Goal: Transaction & Acquisition: Purchase product/service

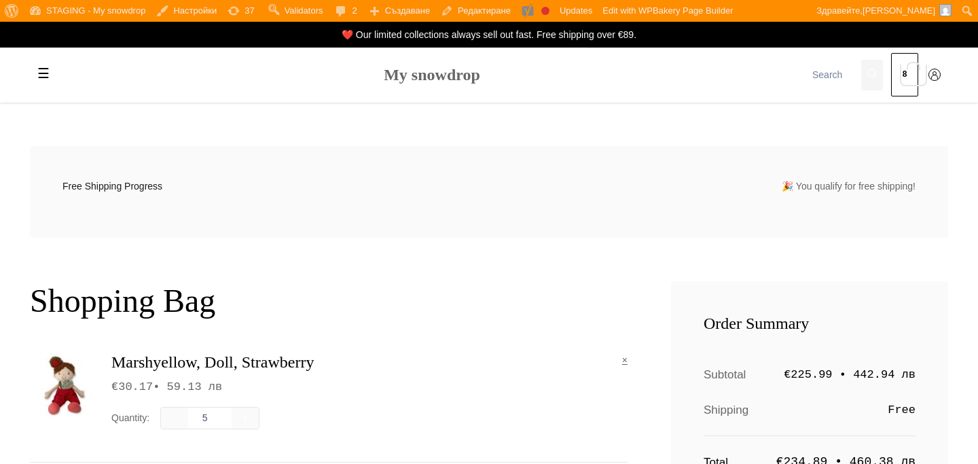
click at [410, 79] on link "My snowdrop" at bounding box center [432, 75] width 96 height 18
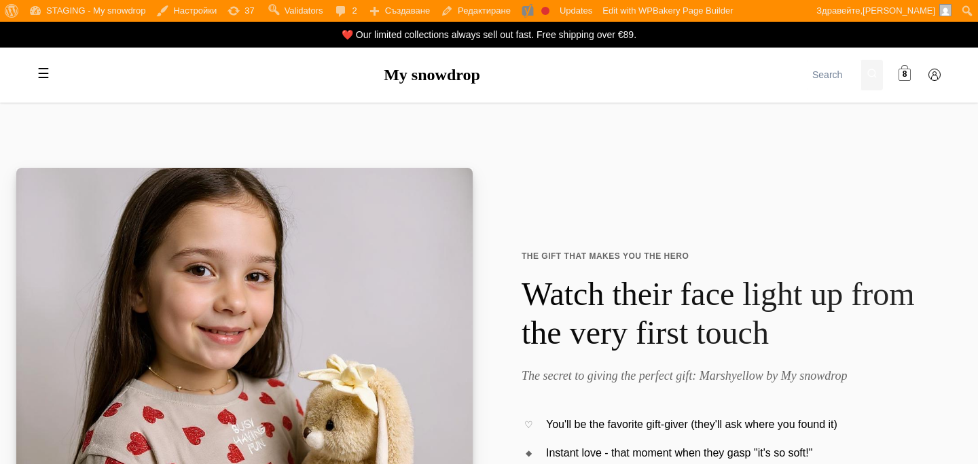
click at [912, 71] on link "8" at bounding box center [904, 75] width 27 height 27
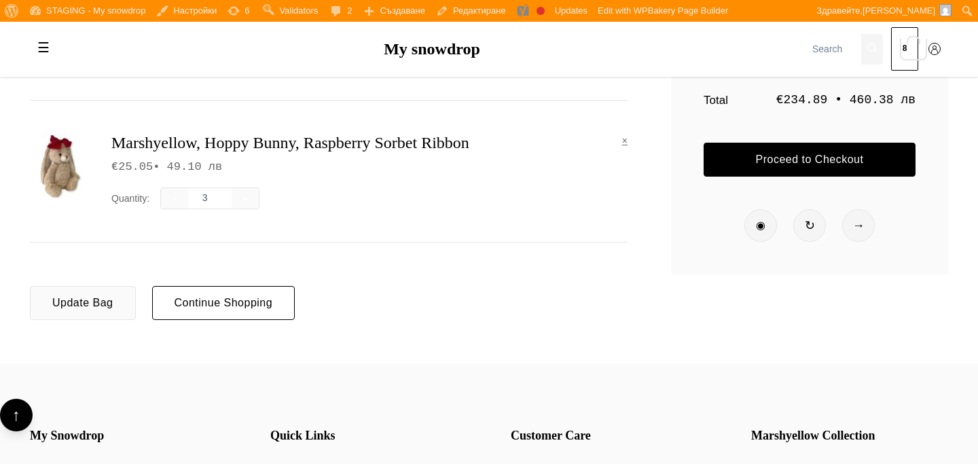
scroll to position [386, 0]
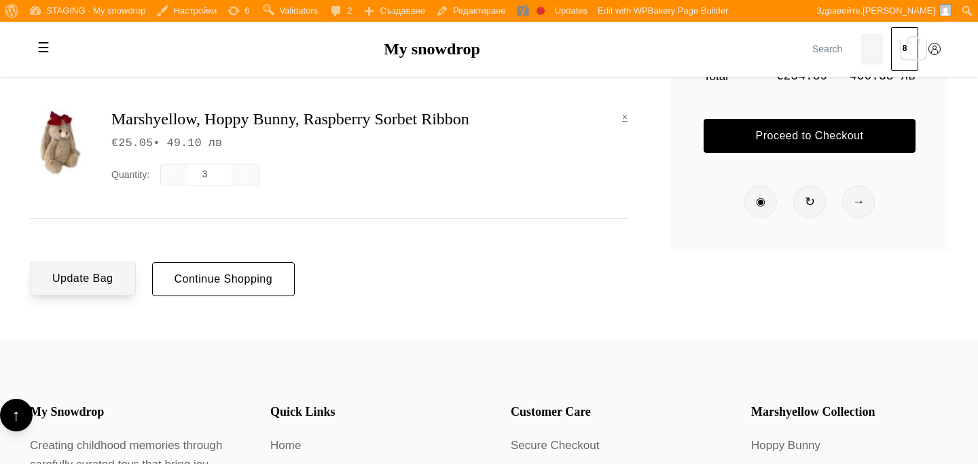
click at [79, 287] on button "Update Bag" at bounding box center [83, 279] width 106 height 34
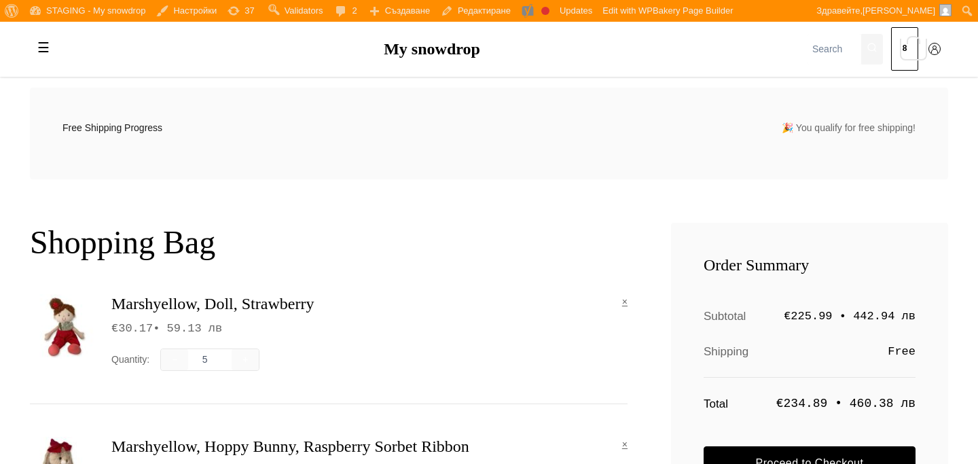
scroll to position [197, 0]
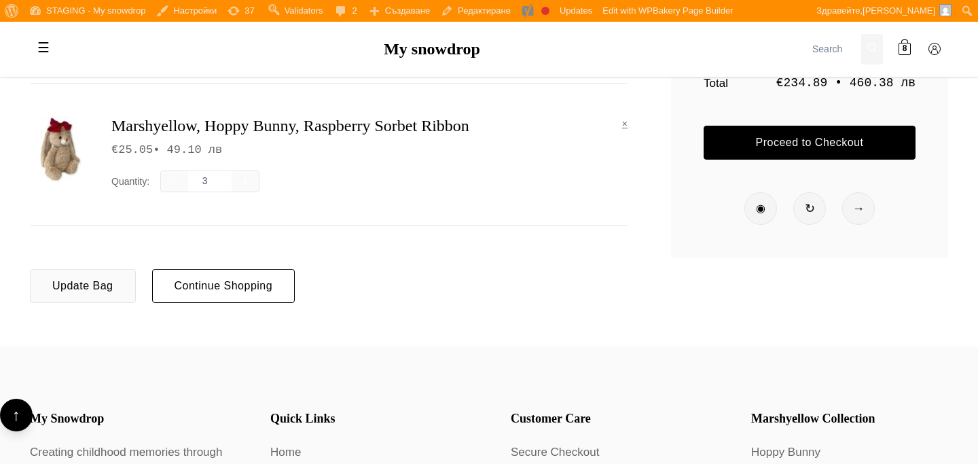
scroll to position [387, 0]
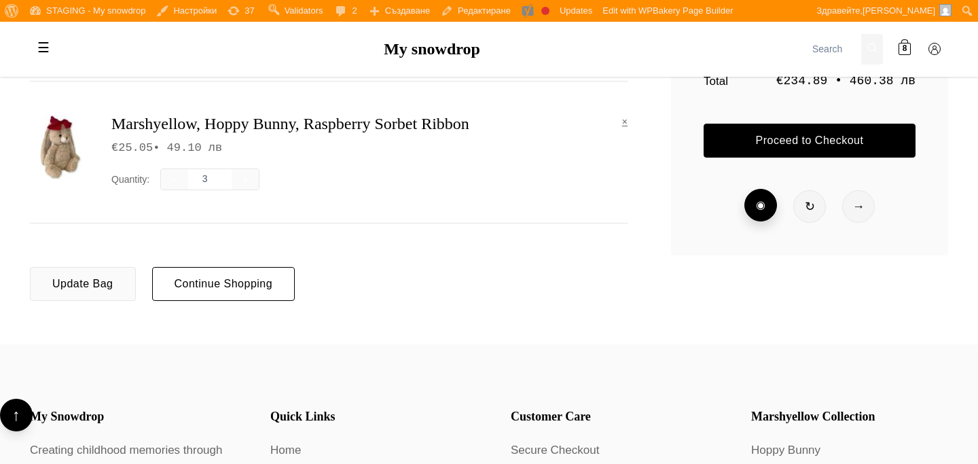
click at [771, 209] on div at bounding box center [761, 205] width 33 height 33
click at [803, 207] on div at bounding box center [810, 205] width 33 height 33
click at [853, 206] on div at bounding box center [859, 205] width 33 height 33
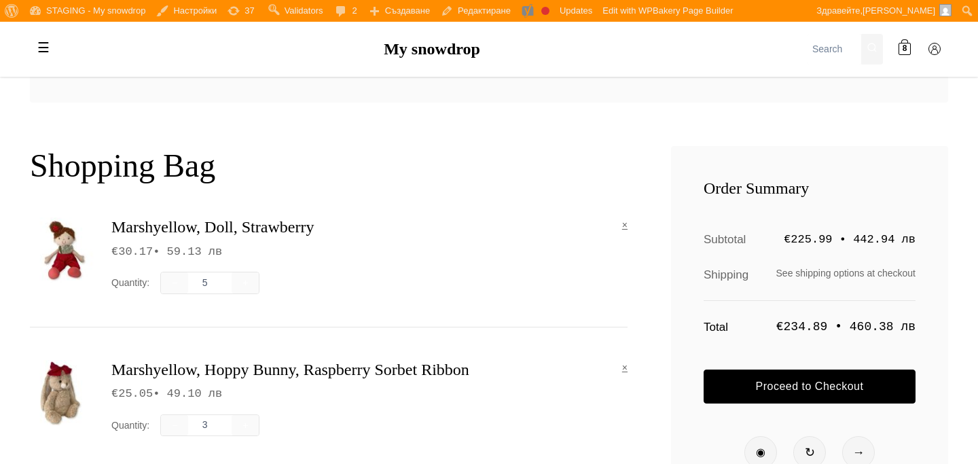
scroll to position [165, 0]
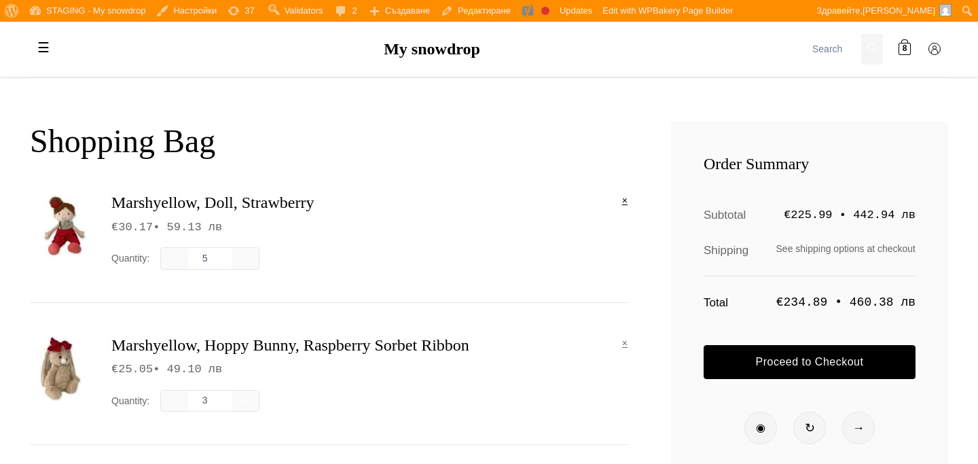
click at [624, 195] on link "×" at bounding box center [624, 200] width 5 height 15
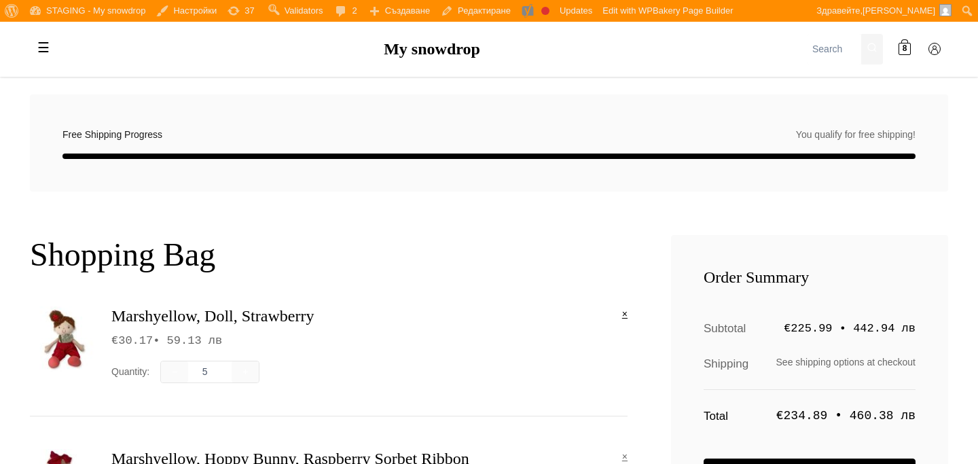
scroll to position [50, 0]
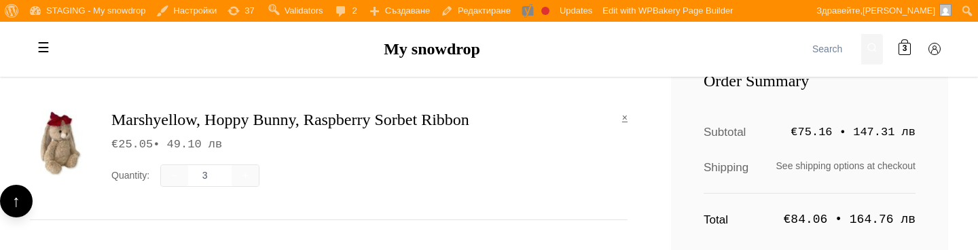
scroll to position [247, 0]
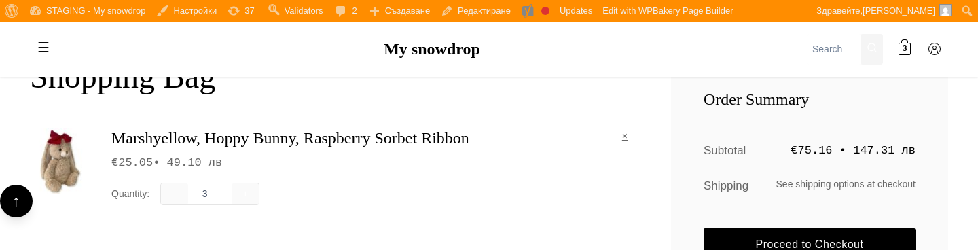
scroll to position [229, 0]
type input "4"
click at [223, 192] on input "4" at bounding box center [209, 194] width 43 height 19
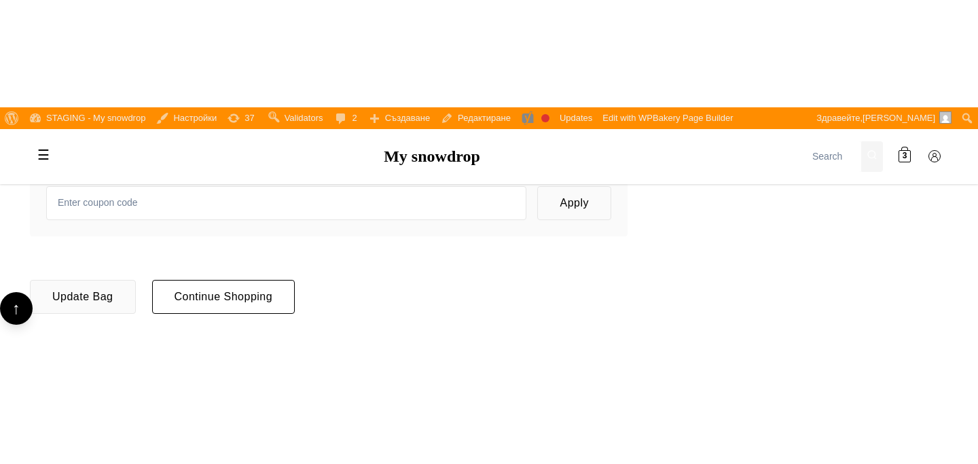
scroll to position [483, 0]
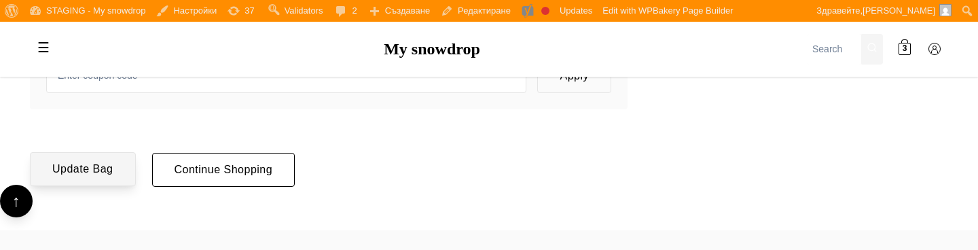
click at [113, 168] on button "Update Bag" at bounding box center [83, 169] width 106 height 34
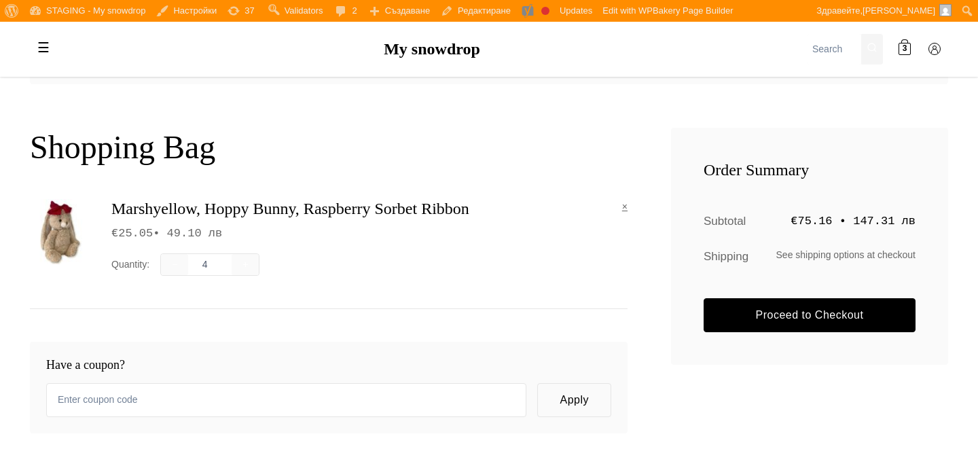
scroll to position [124, 0]
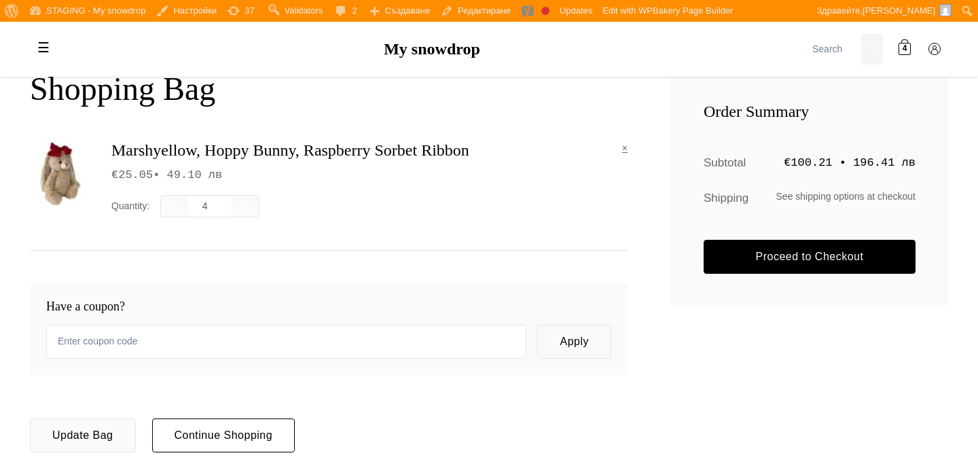
scroll to position [245, 0]
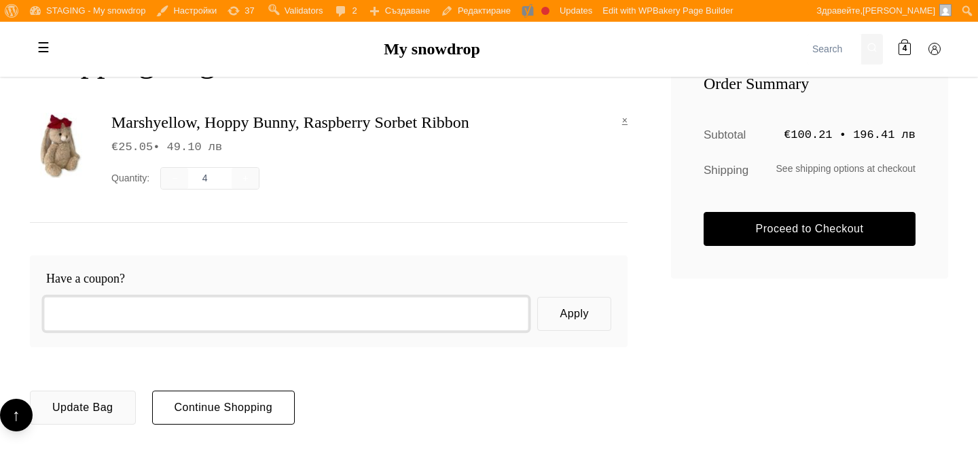
click at [304, 311] on input "text" at bounding box center [286, 314] width 486 height 35
type input "welcome10"
click at [590, 317] on button "Apply" at bounding box center [574, 313] width 74 height 34
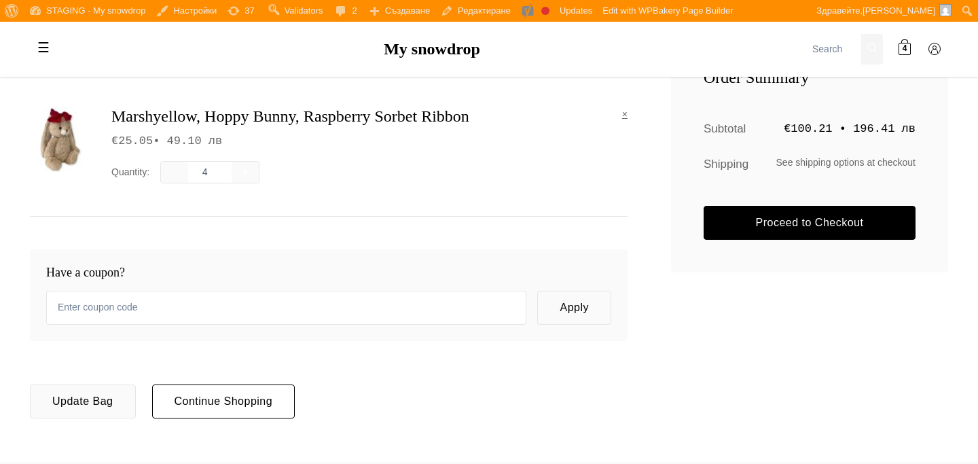
scroll to position [259, 0]
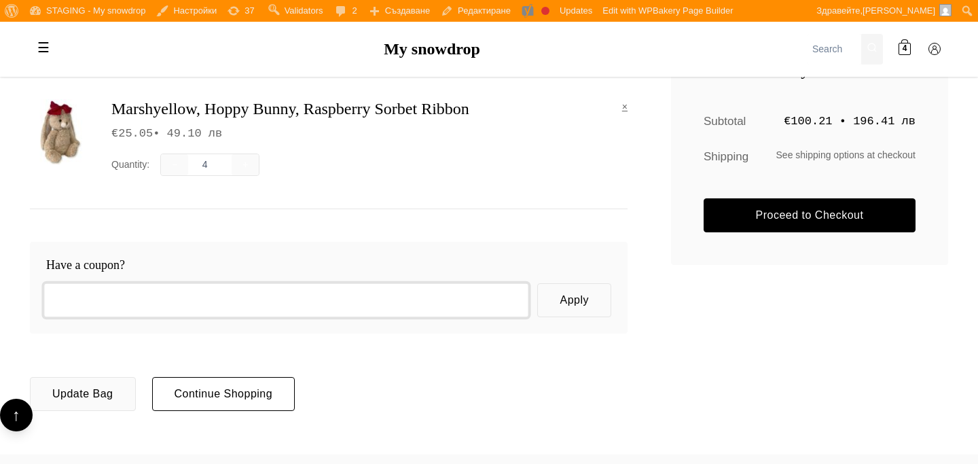
click at [458, 298] on input "text" at bounding box center [286, 300] width 486 height 35
type input "welcome10"
click at [597, 302] on button "Apply" at bounding box center [574, 300] width 74 height 34
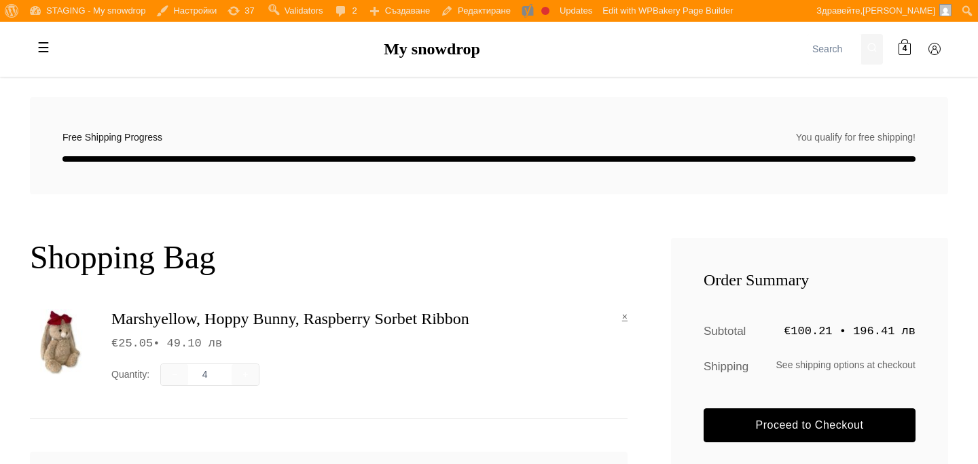
scroll to position [50, 0]
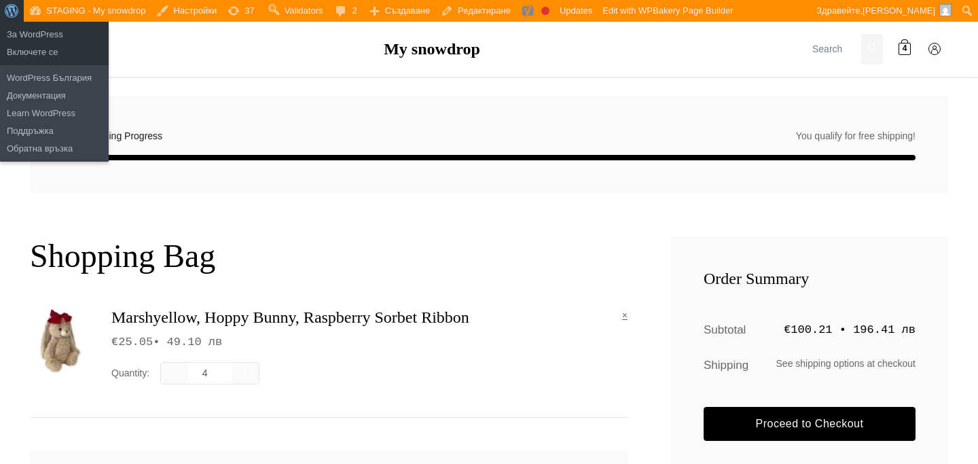
click at [14, 17] on span "Лента с инструменти" at bounding box center [10, 9] width 10 height 19
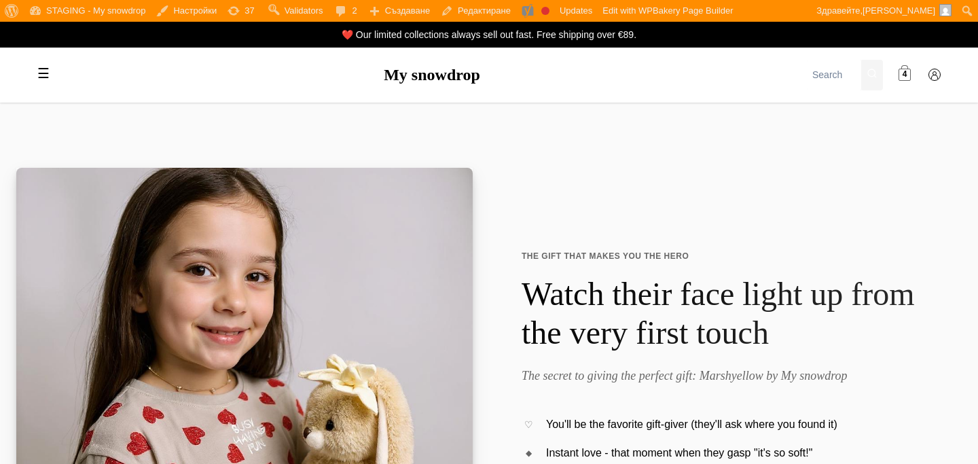
click at [910, 73] on span at bounding box center [905, 75] width 12 height 12
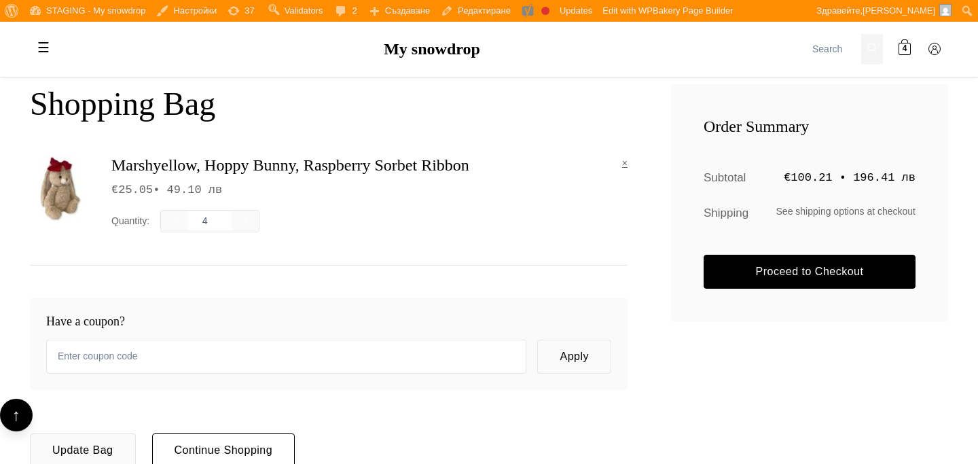
scroll to position [220, 0]
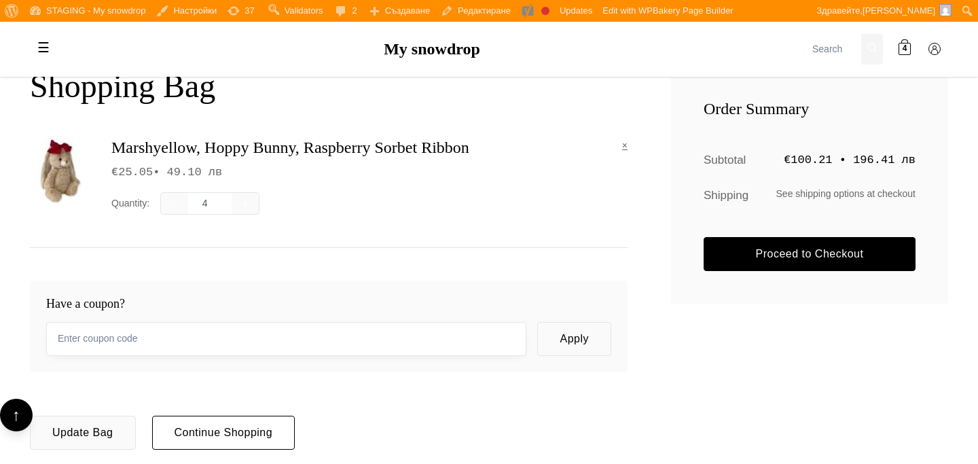
click at [507, 347] on input "text" at bounding box center [286, 339] width 480 height 34
paste input "testtest"
type input "testtest"
click at [572, 344] on button "Apply" at bounding box center [574, 338] width 74 height 34
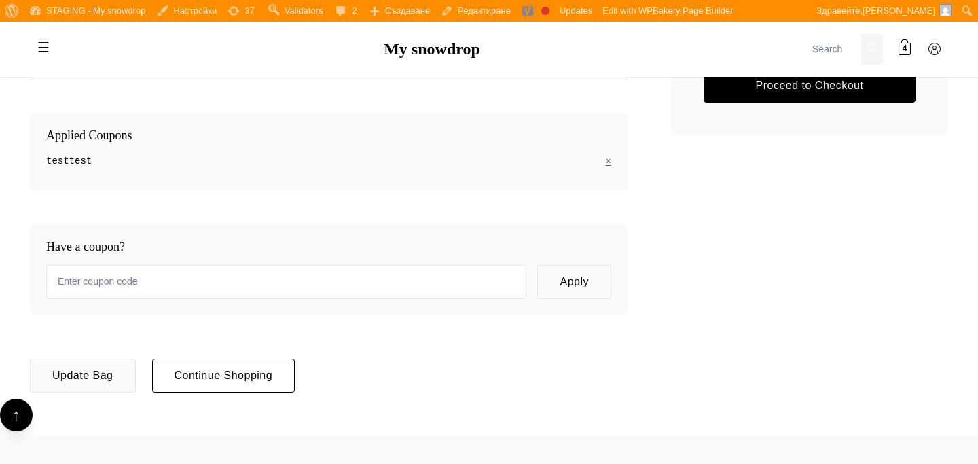
scroll to position [448, 0]
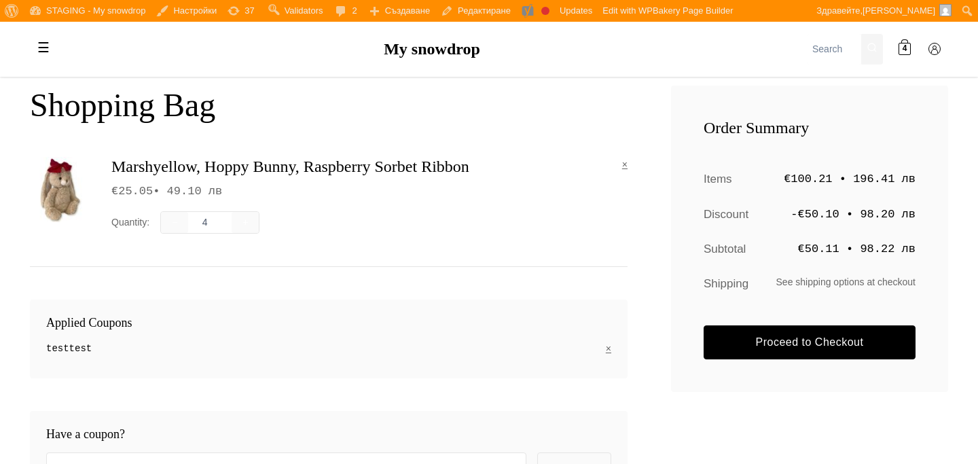
scroll to position [203, 0]
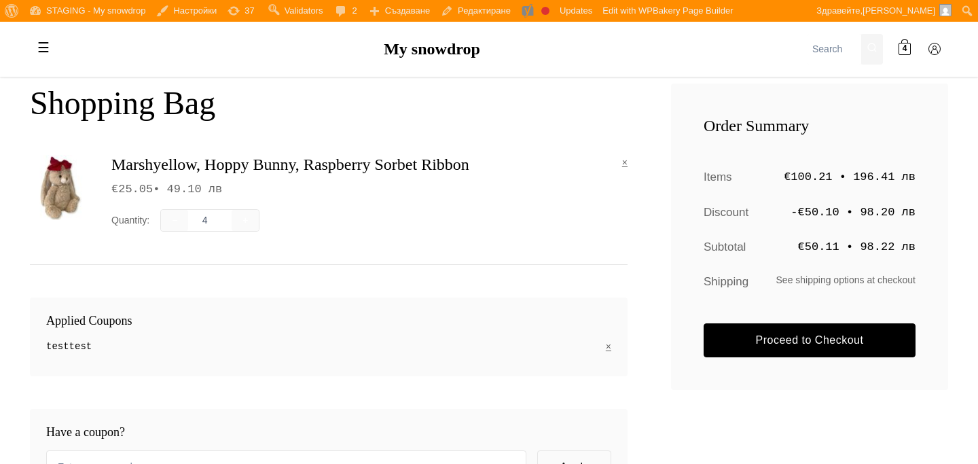
click at [606, 354] on div "Applied Coupons testtest ×" at bounding box center [329, 337] width 598 height 79
click at [607, 348] on link "×" at bounding box center [608, 346] width 5 height 15
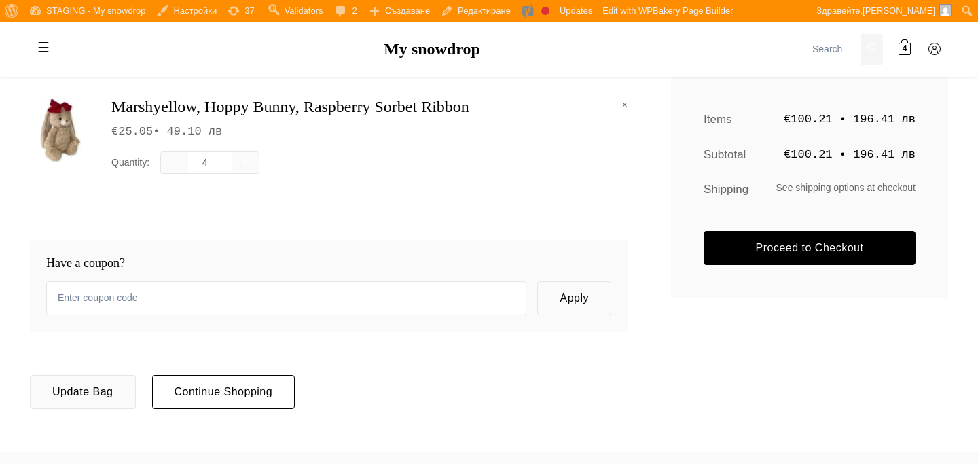
scroll to position [258, 0]
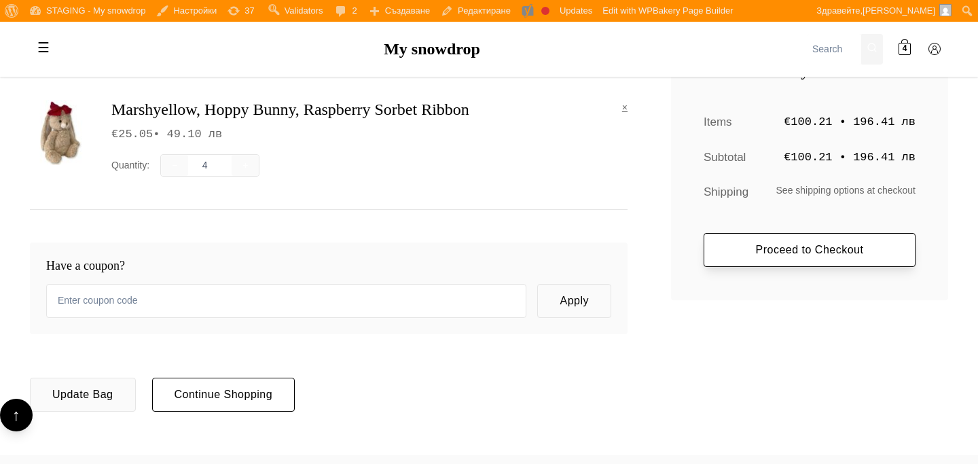
click at [800, 251] on link "Proceed to Checkout" at bounding box center [810, 250] width 212 height 34
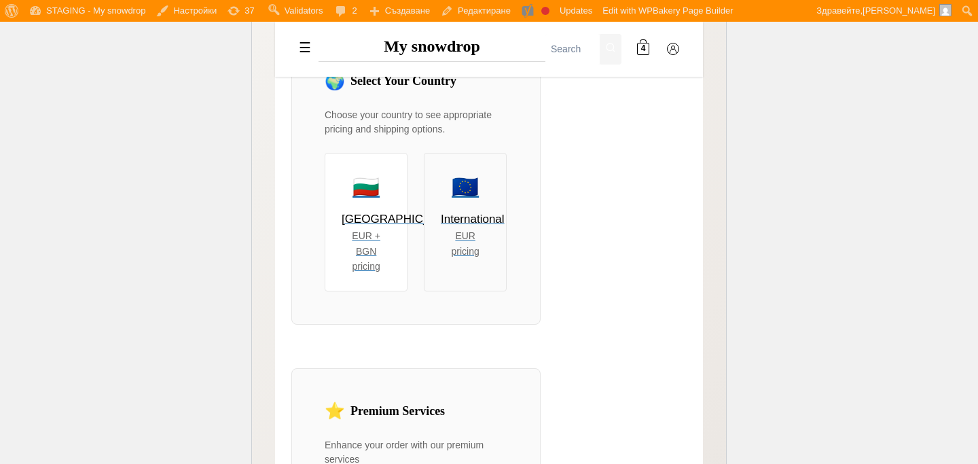
scroll to position [338, 0]
